Goal: Transaction & Acquisition: Purchase product/service

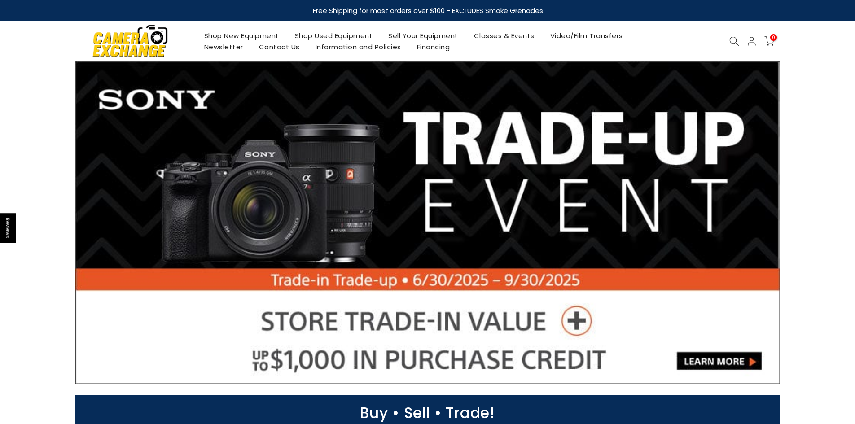
click at [247, 35] on link "Shop New Equipment" at bounding box center [241, 35] width 91 height 11
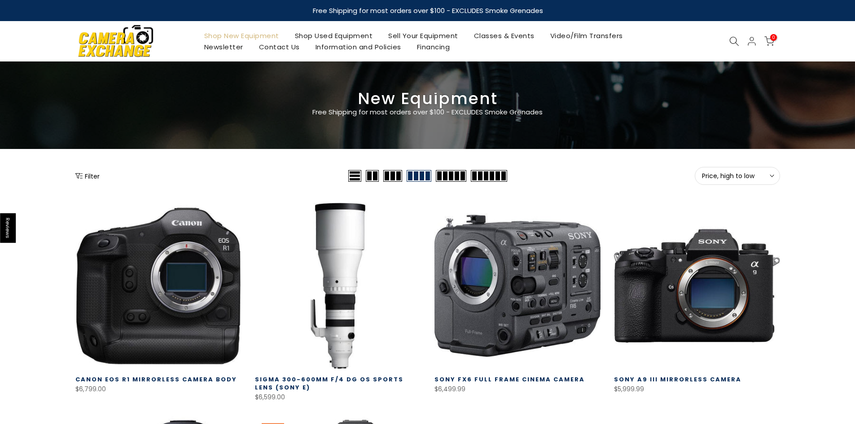
click at [89, 176] on button "Filter" at bounding box center [87, 176] width 24 height 9
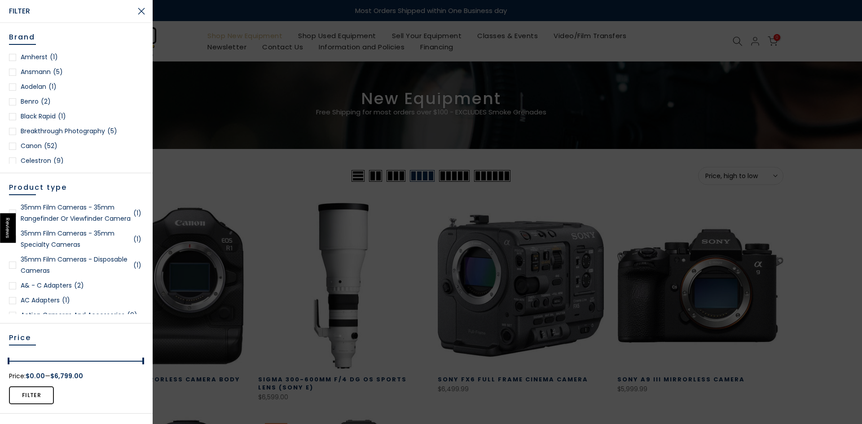
click at [12, 144] on div at bounding box center [12, 146] width 7 height 7
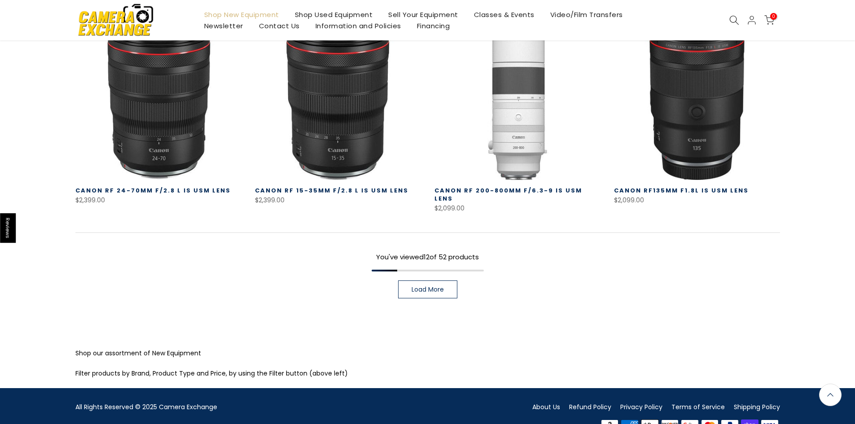
drag, startPoint x: 443, startPoint y: 273, endPoint x: 436, endPoint y: 265, distance: 10.2
click at [442, 286] on span "Load More" at bounding box center [428, 289] width 32 height 6
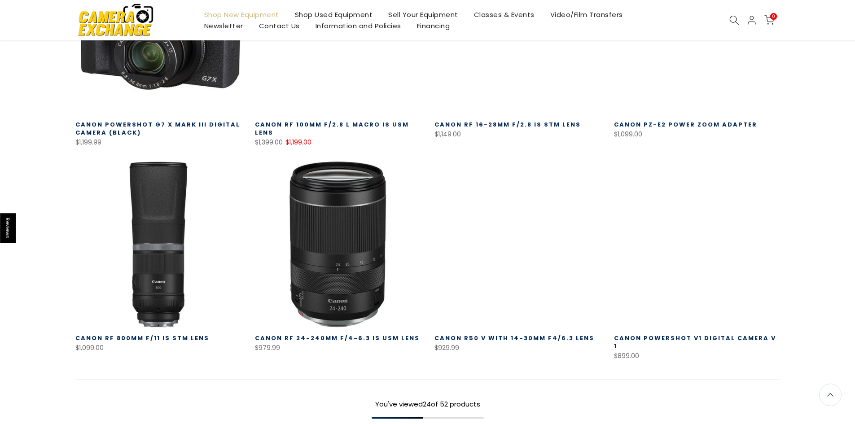
scroll to position [1147, 0]
